Goal: Book appointment/travel/reservation

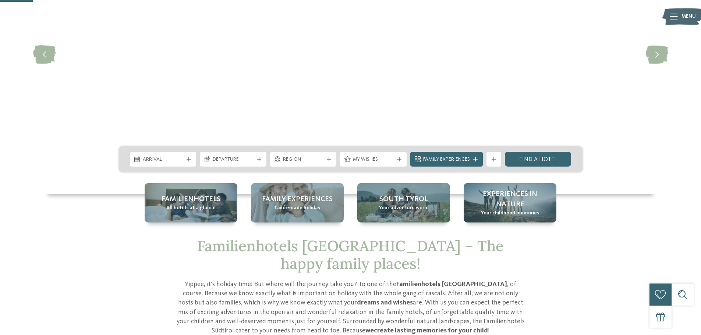
scroll to position [147, 0]
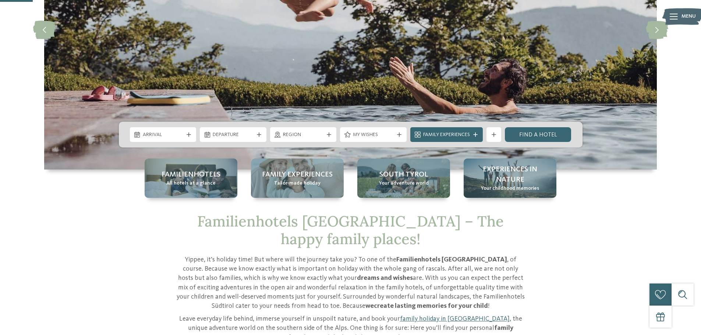
click at [155, 137] on span "Arrival" at bounding box center [163, 134] width 41 height 7
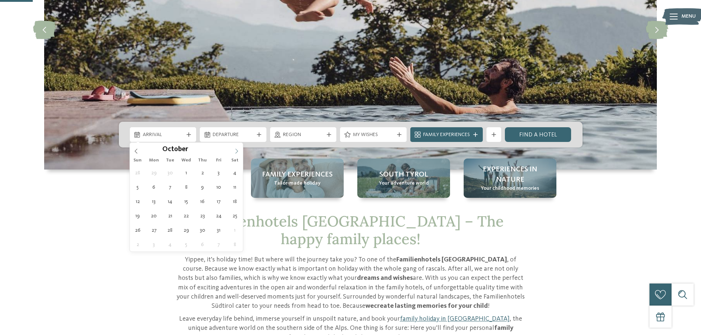
click at [236, 149] on icon at bounding box center [236, 151] width 5 height 5
type div "03.10.2025"
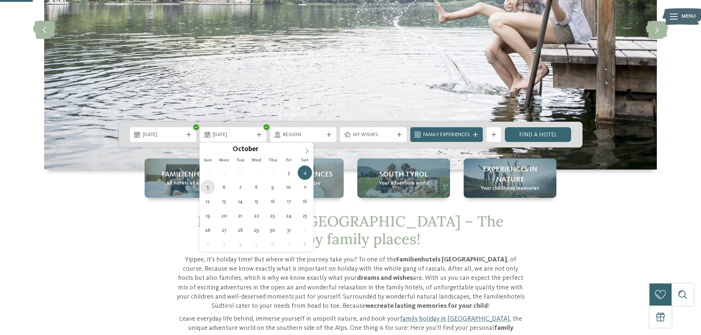
type div "05.10.2025"
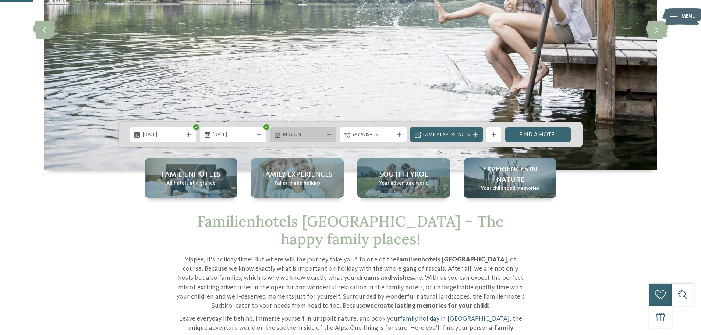
click at [304, 134] on span "Region" at bounding box center [303, 134] width 41 height 7
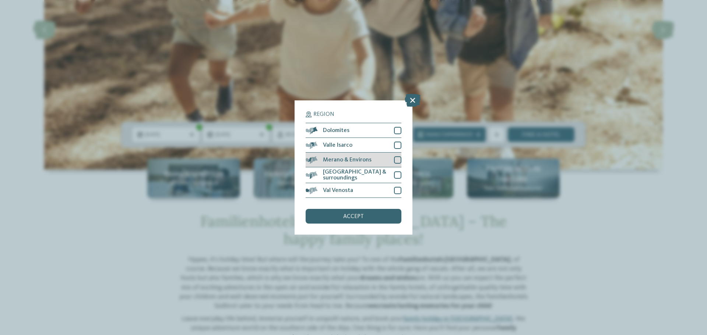
click at [398, 158] on div at bounding box center [397, 159] width 7 height 7
click at [398, 176] on div at bounding box center [397, 175] width 7 height 7
click at [396, 190] on div at bounding box center [397, 190] width 7 height 7
click at [398, 144] on div at bounding box center [397, 145] width 7 height 7
click at [356, 216] on span "accept" at bounding box center [353, 217] width 21 height 6
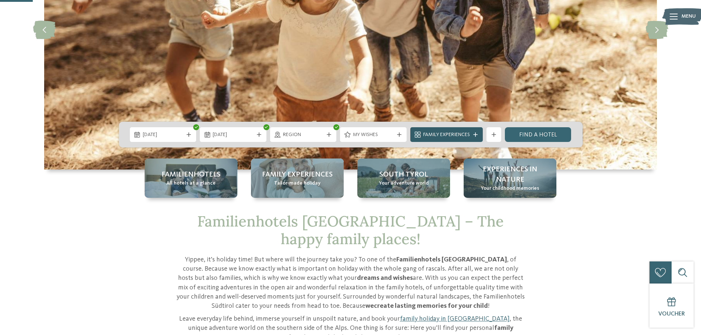
click at [452, 133] on span "Family Experiences" at bounding box center [446, 134] width 47 height 7
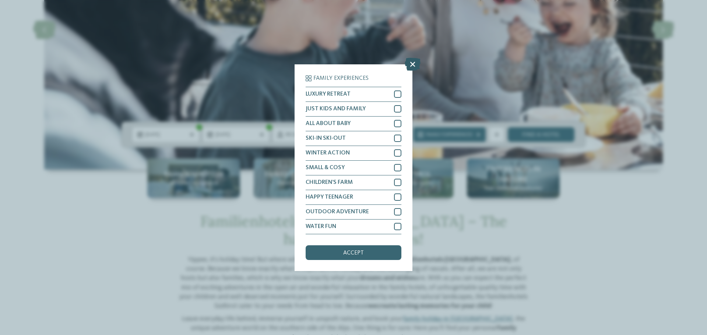
click at [409, 63] on icon at bounding box center [413, 63] width 16 height 13
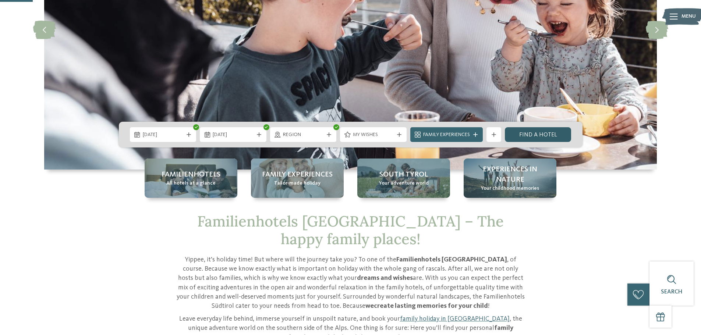
click at [536, 133] on link "Find a hotel" at bounding box center [538, 134] width 67 height 15
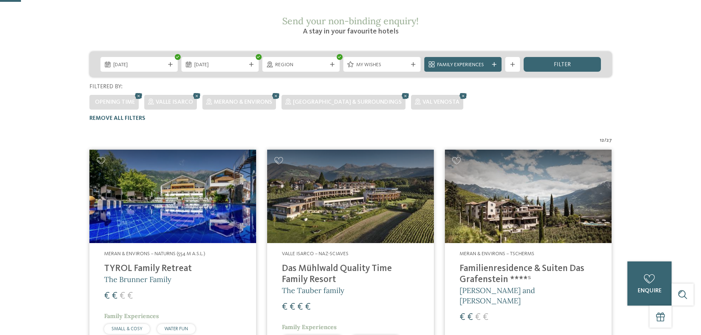
scroll to position [40, 0]
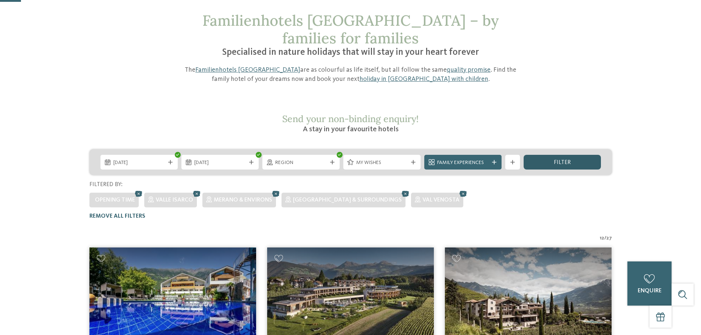
click at [556, 160] on span "filter" at bounding box center [562, 163] width 17 height 6
click at [561, 160] on span "filter" at bounding box center [562, 163] width 17 height 6
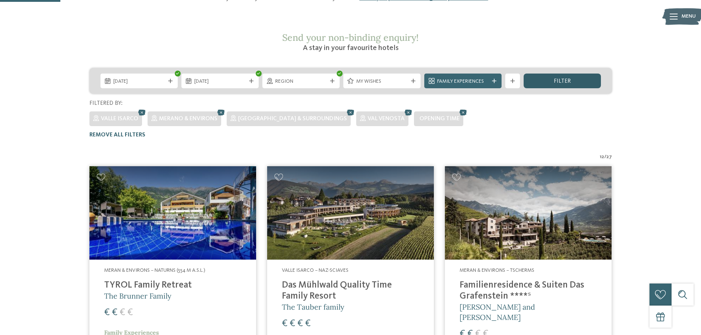
scroll to position [113, 0]
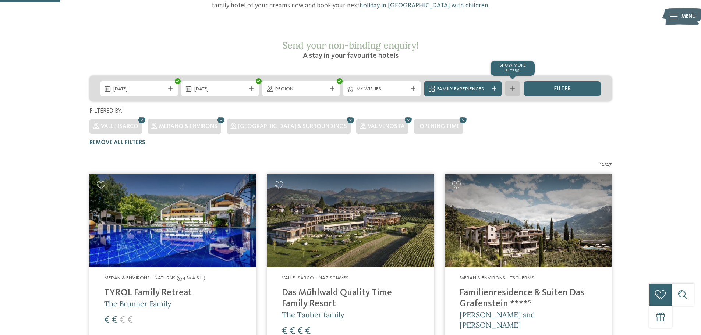
click at [512, 87] on icon at bounding box center [513, 89] width 4 height 4
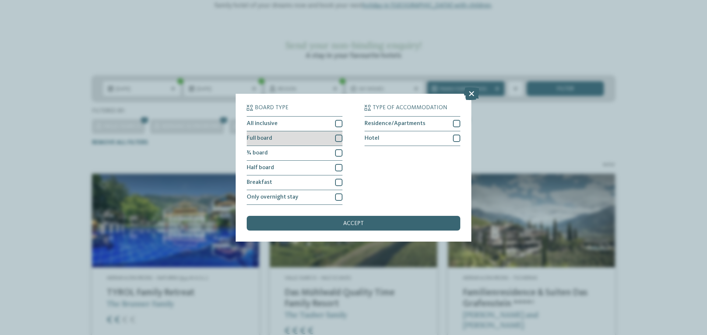
click at [339, 139] on div at bounding box center [338, 138] width 7 height 7
click at [341, 124] on div at bounding box center [338, 123] width 7 height 7
click at [361, 221] on span "accept" at bounding box center [353, 224] width 21 height 6
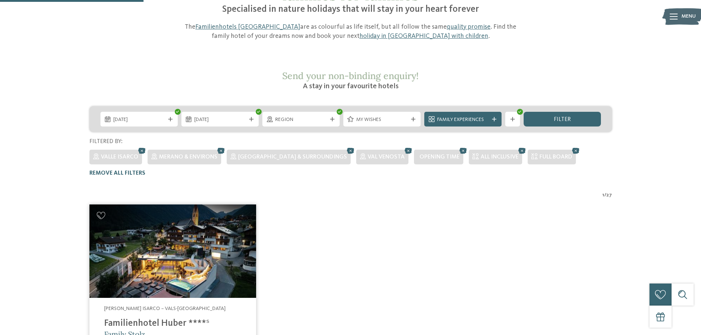
scroll to position [77, 0]
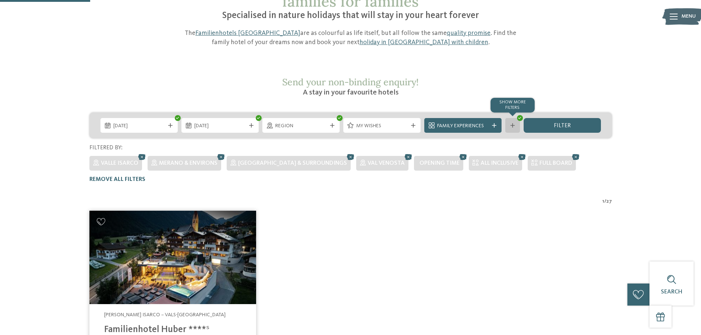
click at [512, 123] on icon at bounding box center [513, 125] width 4 height 4
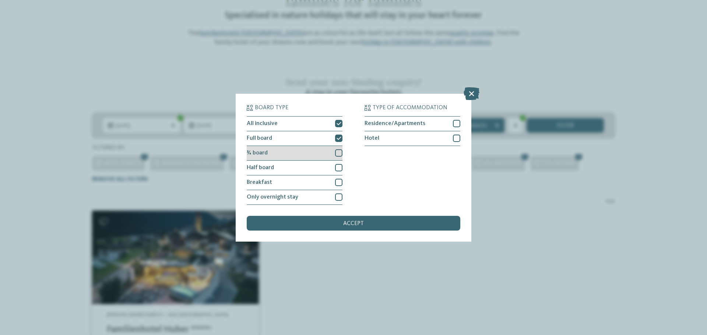
click at [340, 153] on div at bounding box center [338, 152] width 7 height 7
click at [339, 169] on div at bounding box center [338, 167] width 7 height 7
click at [365, 224] on div "accept" at bounding box center [354, 223] width 214 height 15
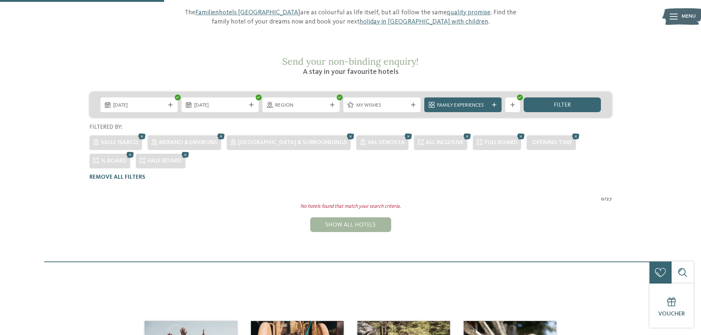
scroll to position [95, 0]
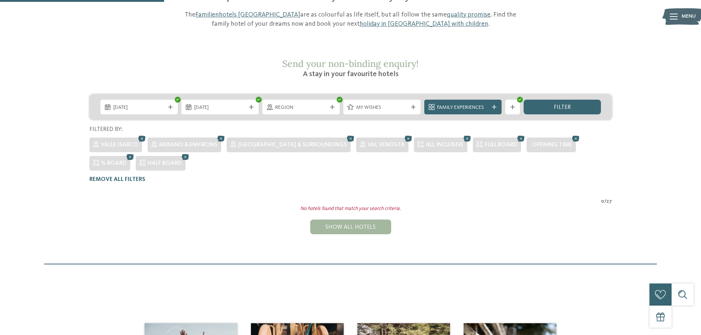
drag, startPoint x: 436, startPoint y: 120, endPoint x: 425, endPoint y: 141, distance: 23.6
click at [462, 134] on icon at bounding box center [467, 139] width 11 height 10
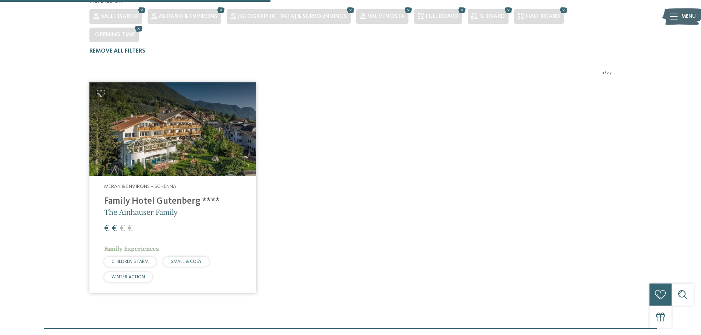
scroll to position [224, 0]
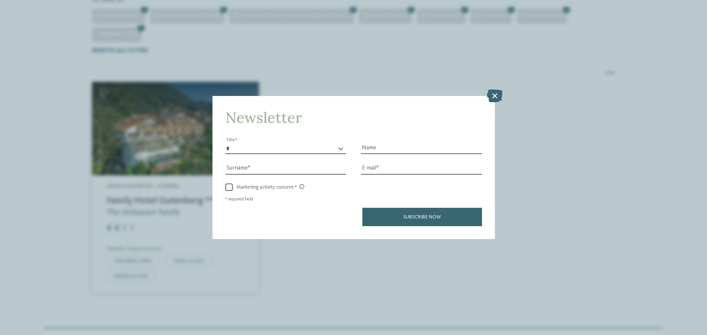
drag, startPoint x: 494, startPoint y: 96, endPoint x: 494, endPoint y: 91, distance: 5.2
click at [494, 96] on icon at bounding box center [495, 95] width 16 height 13
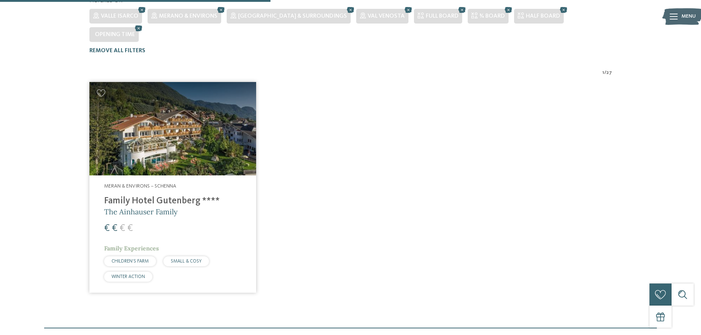
click at [161, 126] on img at bounding box center [172, 129] width 167 height 94
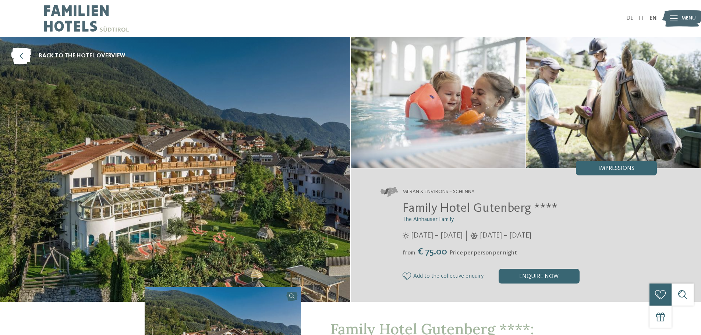
click at [79, 21] on img at bounding box center [86, 18] width 85 height 37
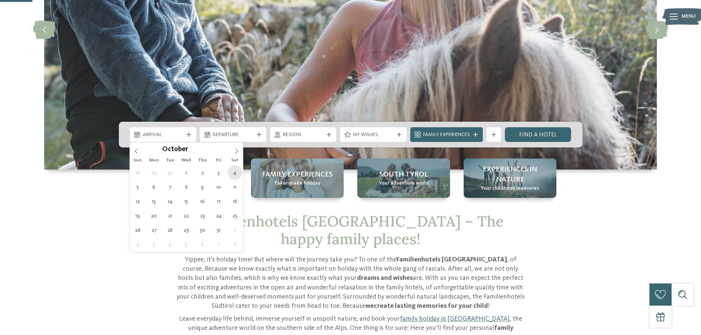
type div "04.10.2025"
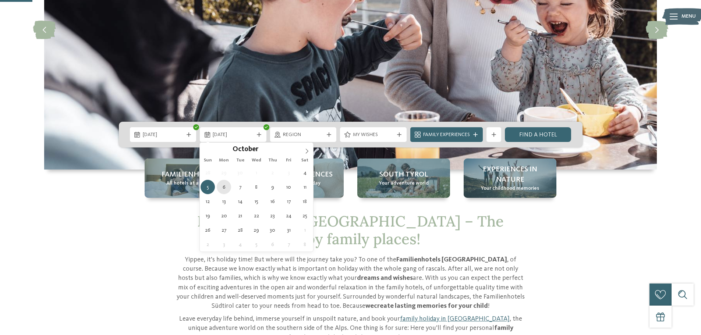
type div "06.10.2025"
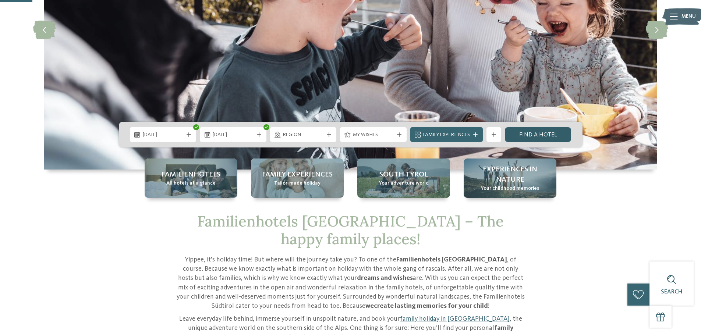
click at [546, 132] on link "Find a hotel" at bounding box center [538, 134] width 67 height 15
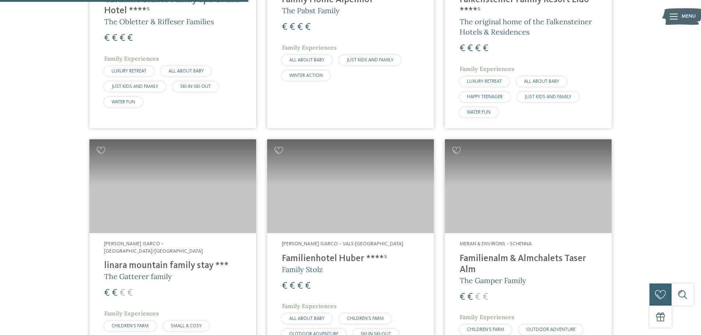
scroll to position [666, 0]
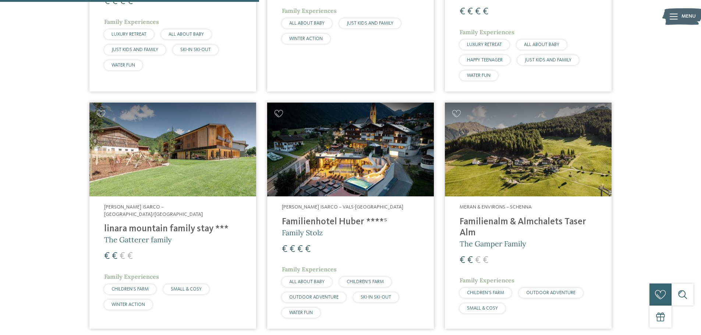
click at [126, 224] on h4 "linara mountain family stay ***" at bounding box center [172, 229] width 137 height 11
